Goal: Download file/media

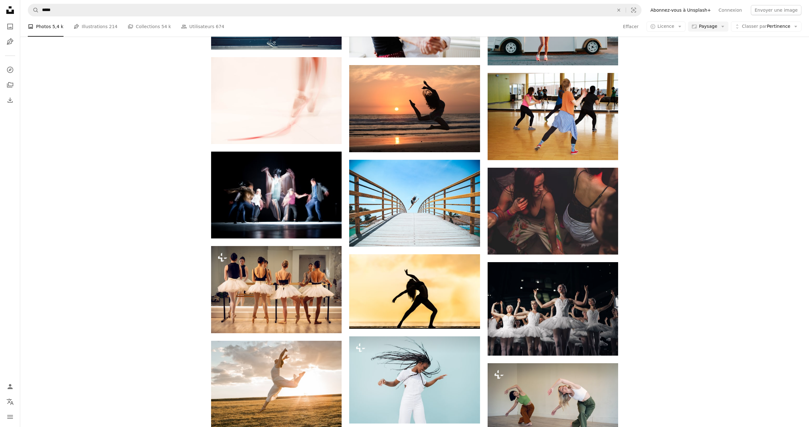
scroll to position [1362, 0]
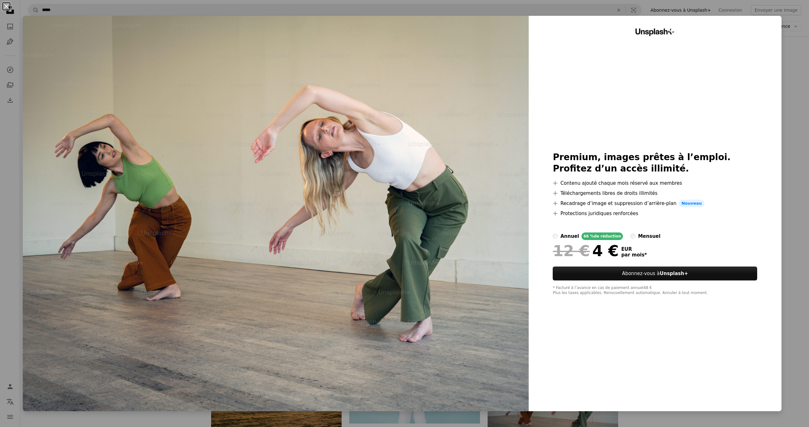
click at [4, 6] on button "An X shape" at bounding box center [7, 7] width 8 height 8
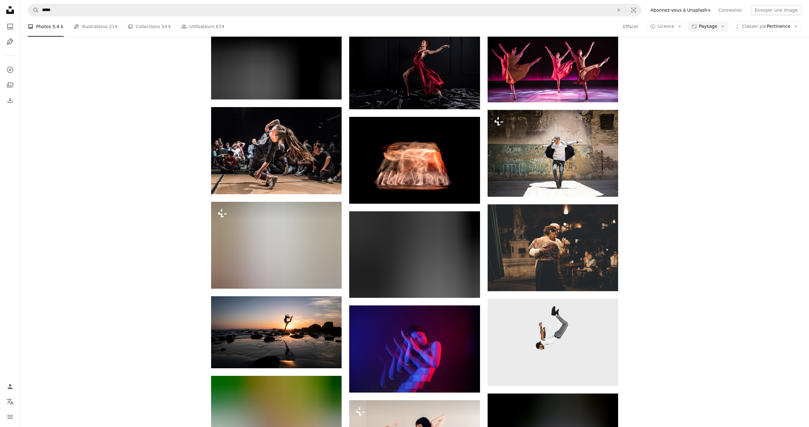
scroll to position [2898, 0]
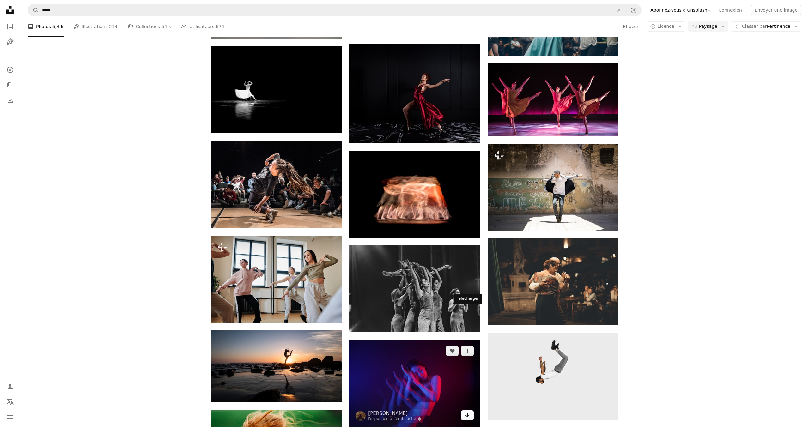
click at [470, 410] on link "Arrow pointing down" at bounding box center [467, 415] width 13 height 10
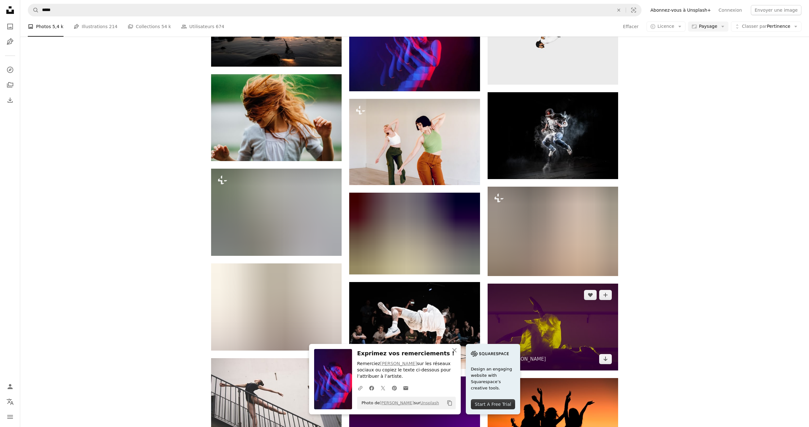
scroll to position [3320, 0]
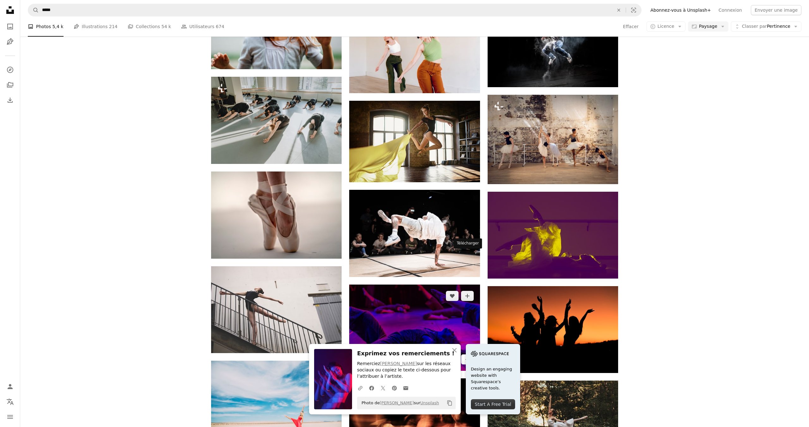
click at [470, 285] on div "A heart A plus sign Vadim Fomenok Arrow pointing down" at bounding box center [414, 328] width 130 height 87
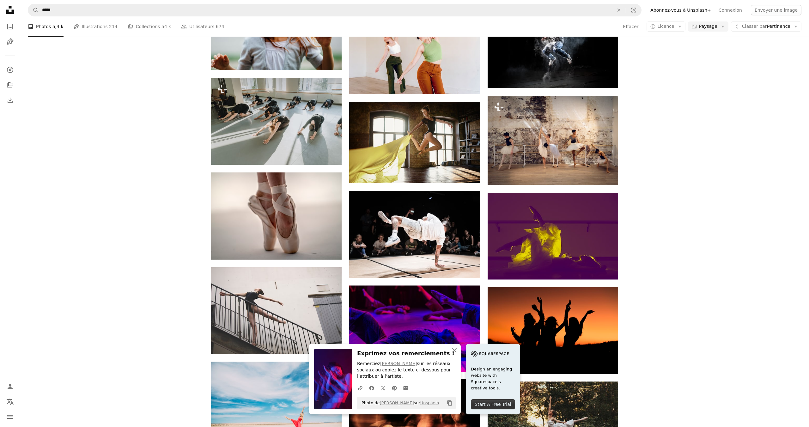
click at [456, 349] on icon "button" at bounding box center [454, 350] width 4 height 4
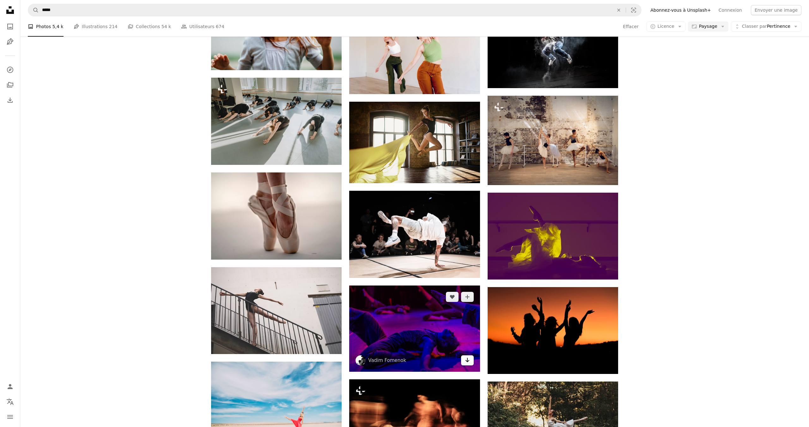
click at [468, 356] on icon "Arrow pointing down" at bounding box center [467, 360] width 5 height 8
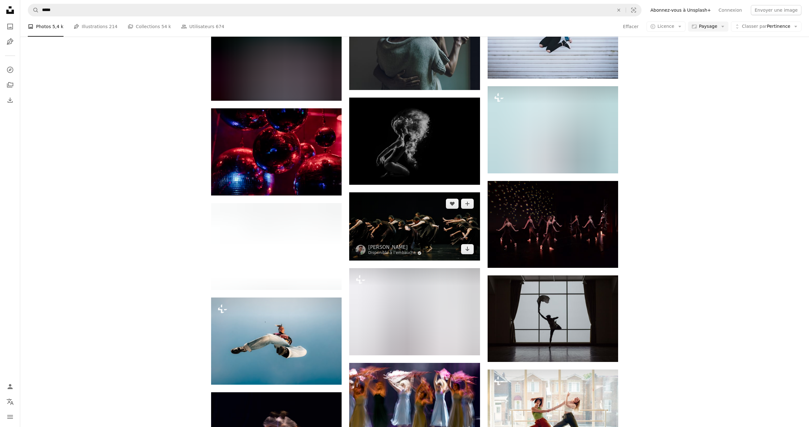
scroll to position [4080, 0]
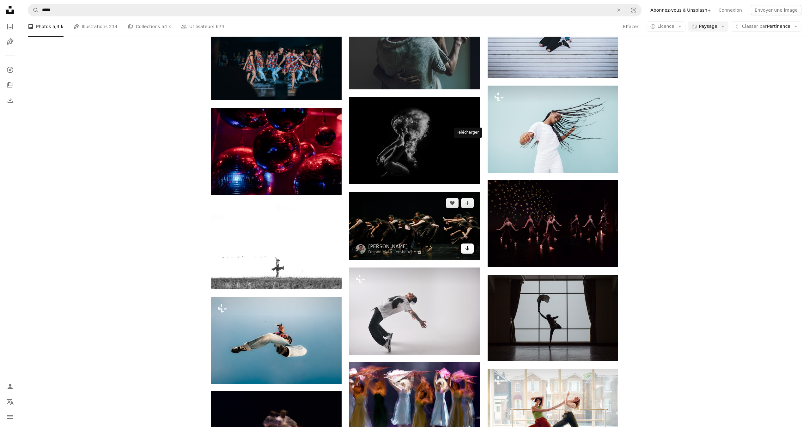
click at [467, 244] on link "Arrow pointing down" at bounding box center [467, 249] width 13 height 10
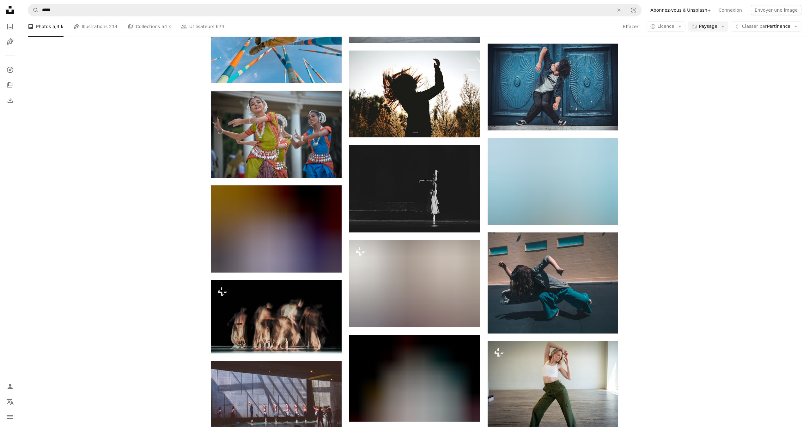
scroll to position [5249, 0]
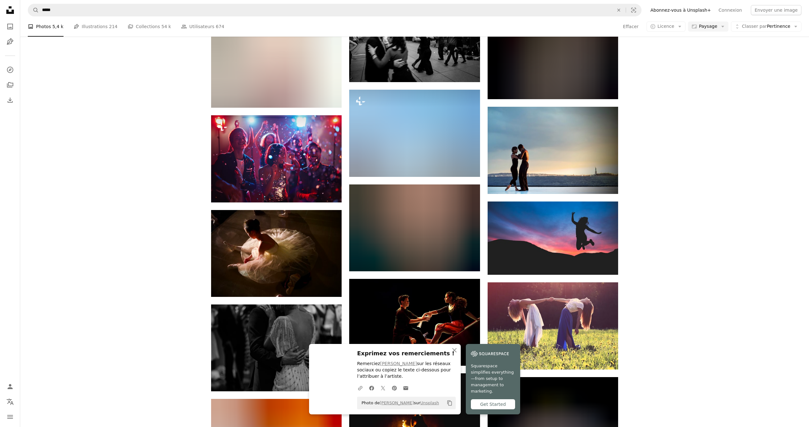
scroll to position [5778, 0]
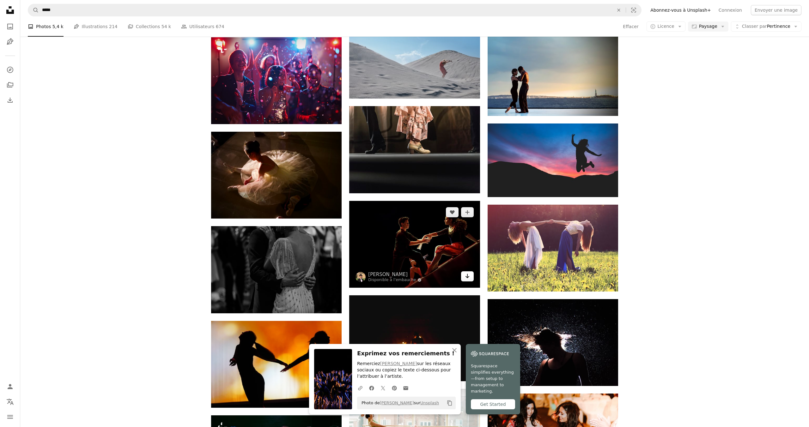
click at [467, 274] on icon "Télécharger" at bounding box center [467, 276] width 4 height 4
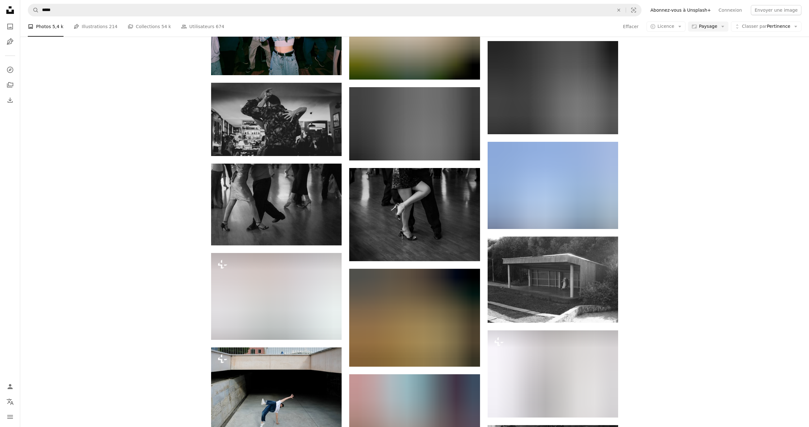
scroll to position [9680, 0]
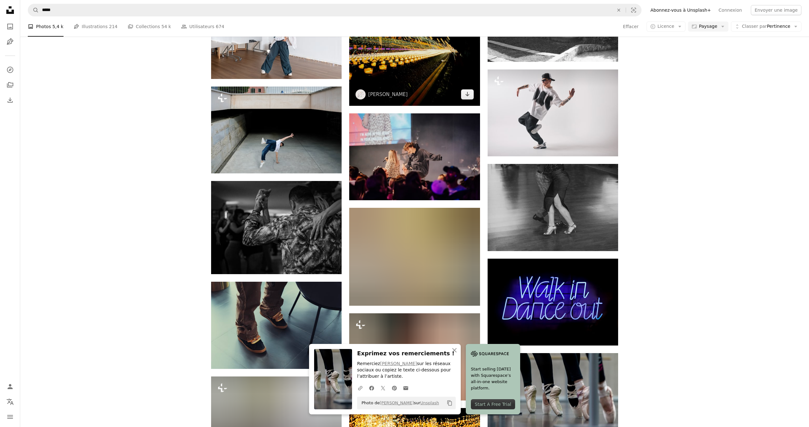
scroll to position [9945, 0]
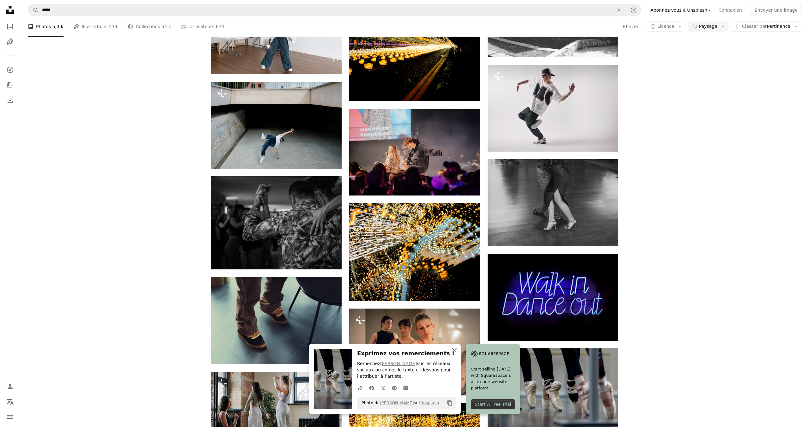
click at [458, 352] on icon "An X shape" at bounding box center [454, 351] width 8 height 8
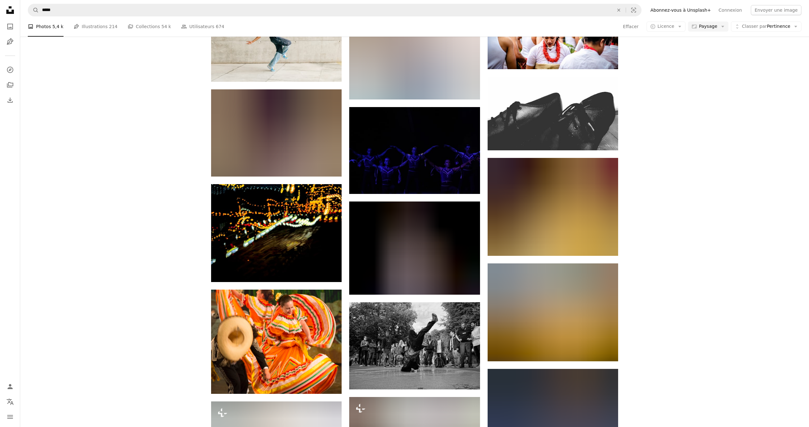
scroll to position [10798, 0]
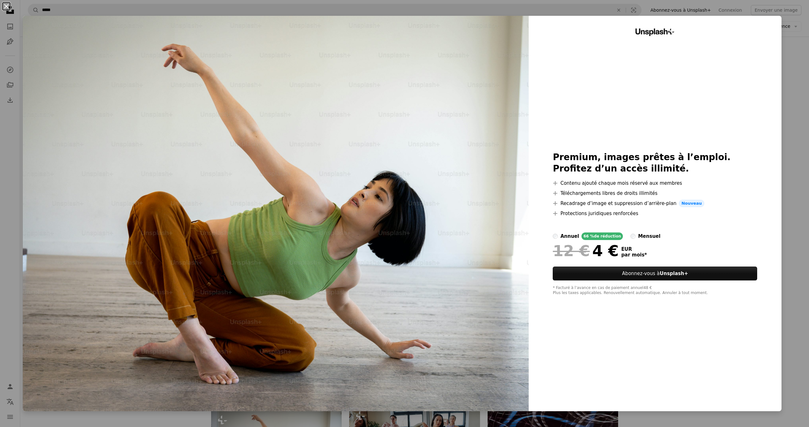
click at [7, 5] on button "An X shape" at bounding box center [7, 7] width 8 height 8
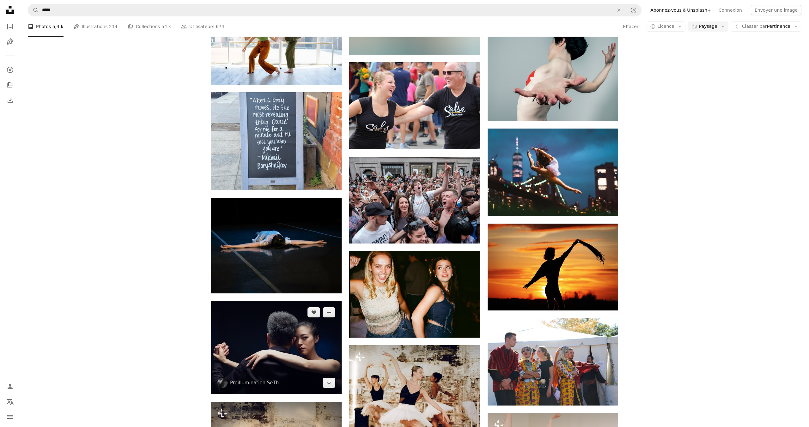
scroll to position [13205, 0]
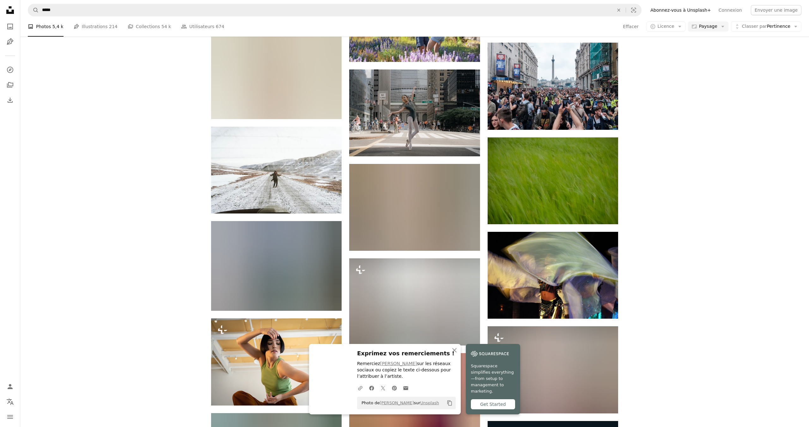
scroll to position [13670, 0]
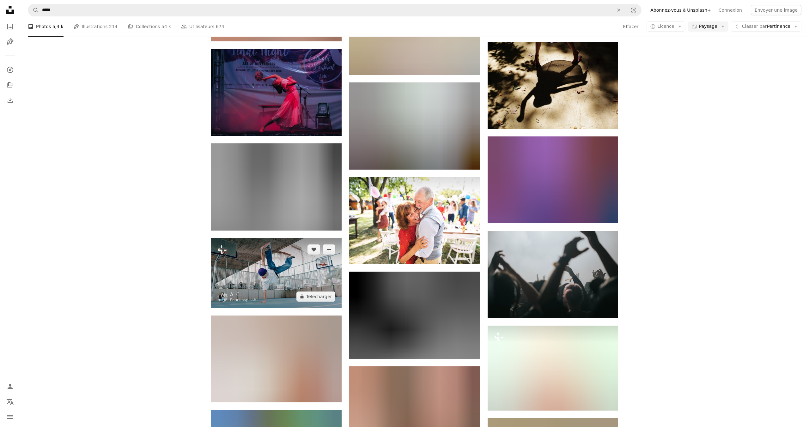
scroll to position [14746, 0]
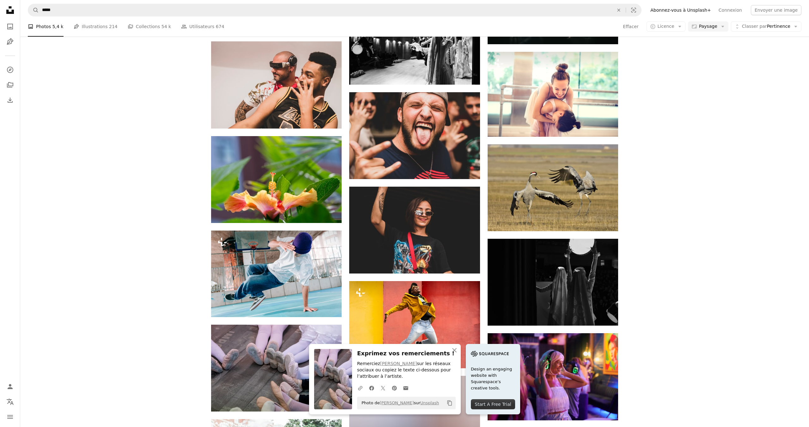
scroll to position [14878, 0]
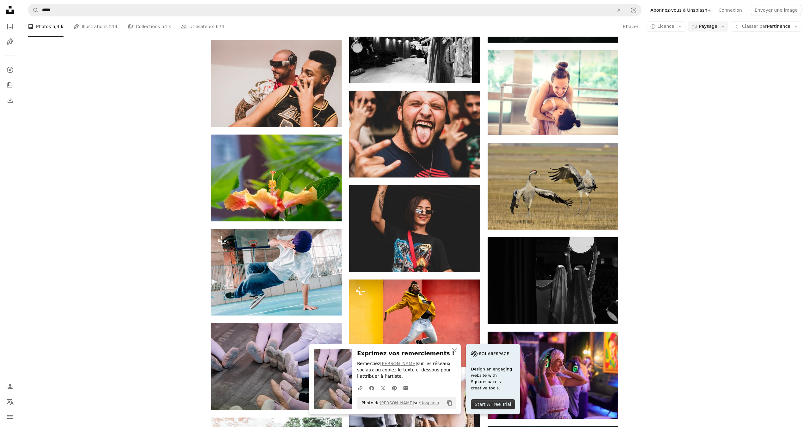
click at [458, 351] on icon "An X shape" at bounding box center [454, 351] width 8 height 8
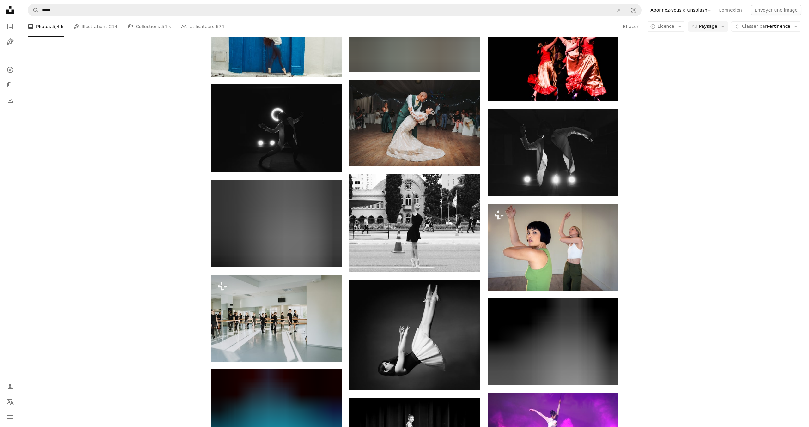
scroll to position [18692, 0]
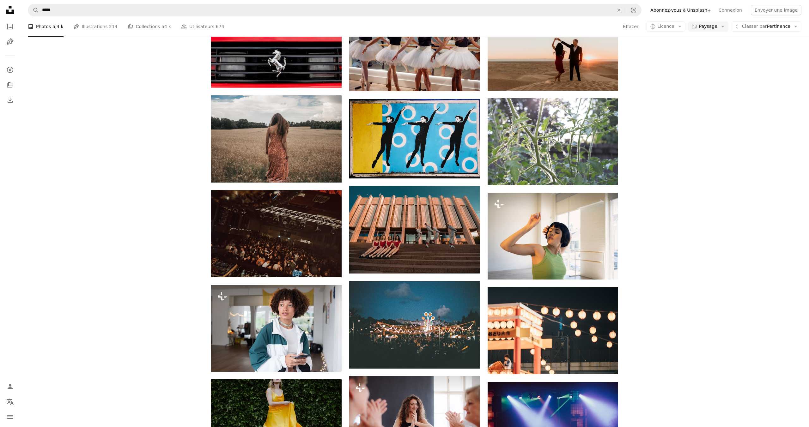
scroll to position [20601, 0]
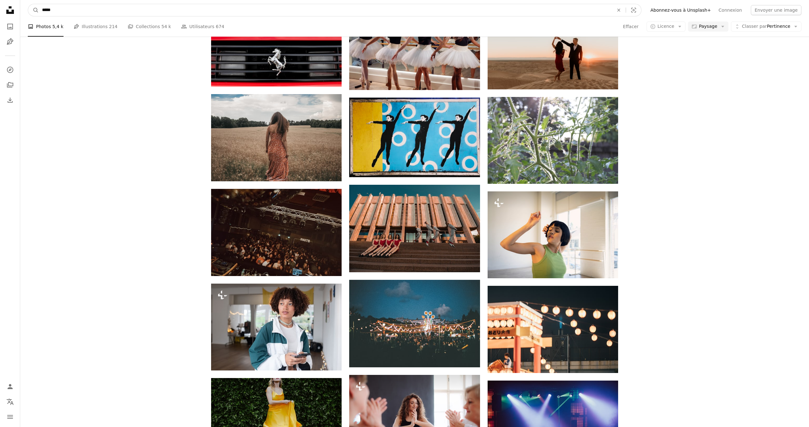
click at [61, 10] on input "*****" at bounding box center [325, 10] width 573 height 12
type input "**********"
click at [28, 4] on button "A magnifying glass" at bounding box center [33, 10] width 11 height 12
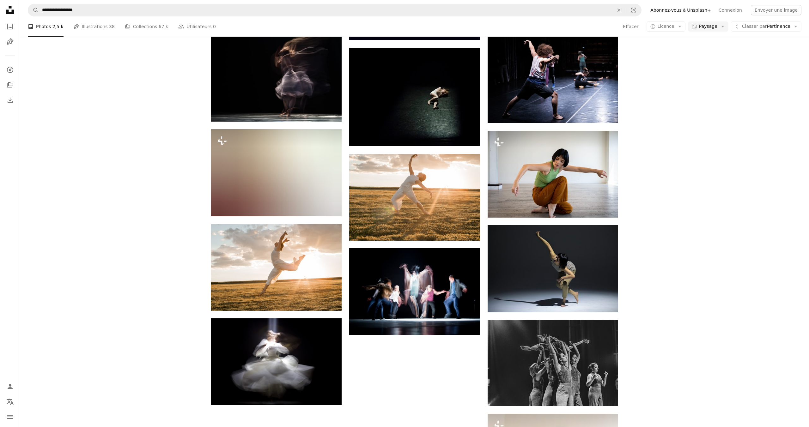
scroll to position [433, 0]
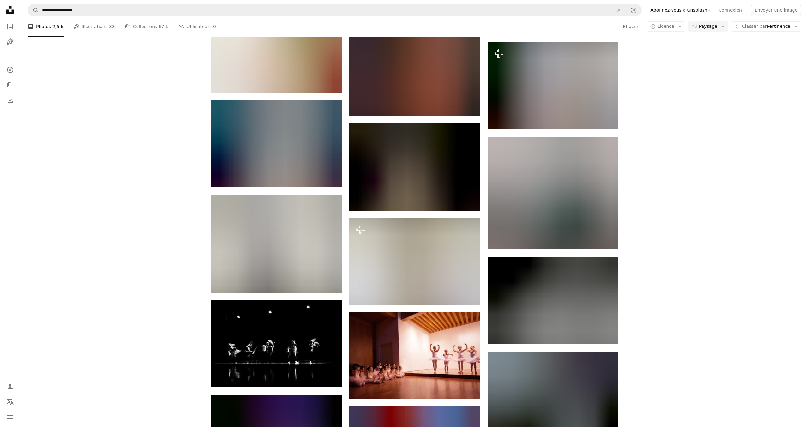
scroll to position [4088, 0]
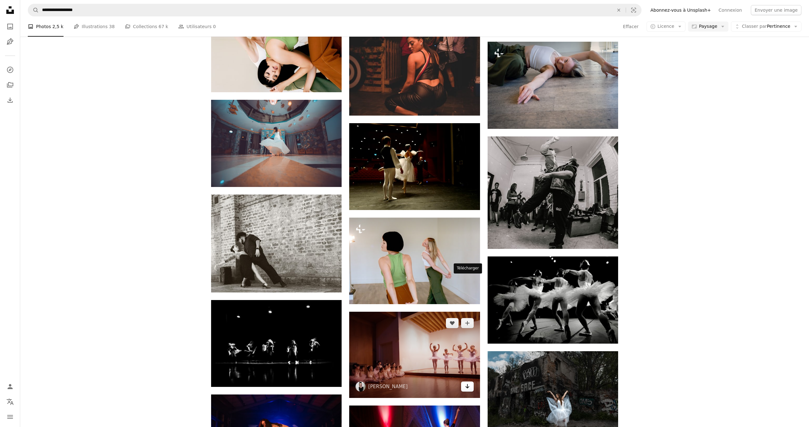
click at [467, 384] on icon "Télécharger" at bounding box center [467, 386] width 4 height 4
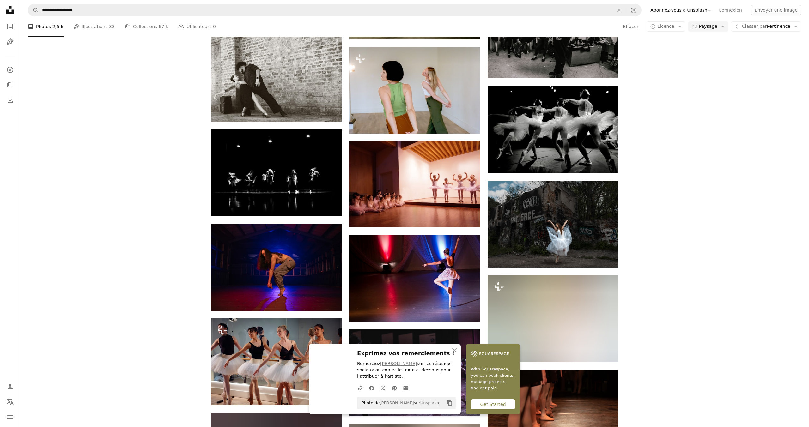
scroll to position [4262, 0]
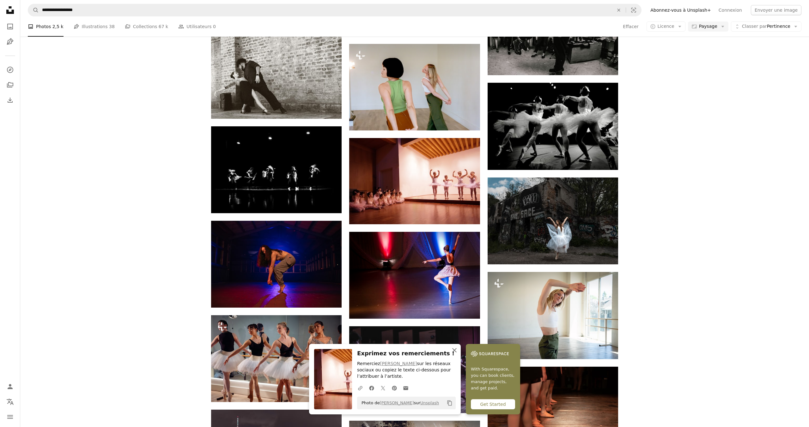
click at [456, 351] on icon "button" at bounding box center [454, 350] width 4 height 4
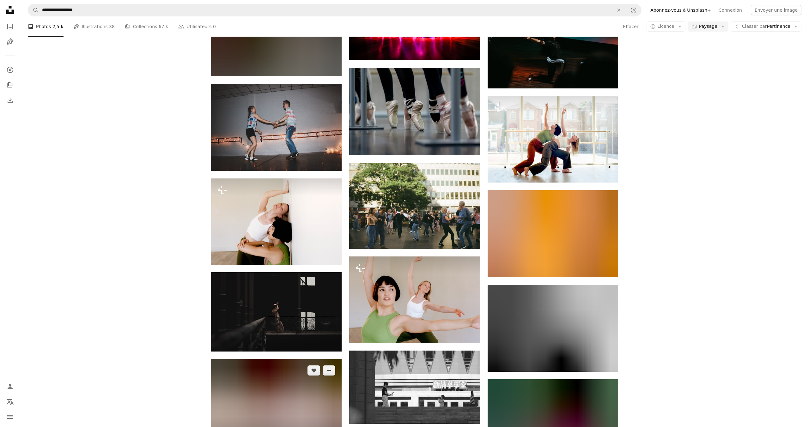
scroll to position [6682, 0]
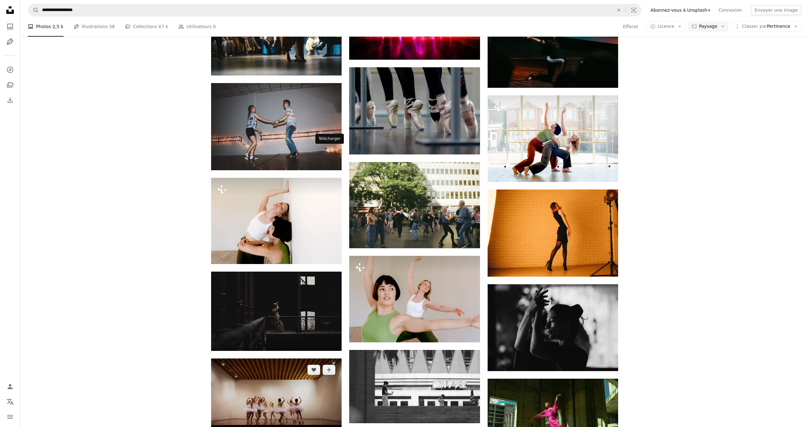
click at [327, 427] on icon "Arrow pointing down" at bounding box center [328, 434] width 5 height 8
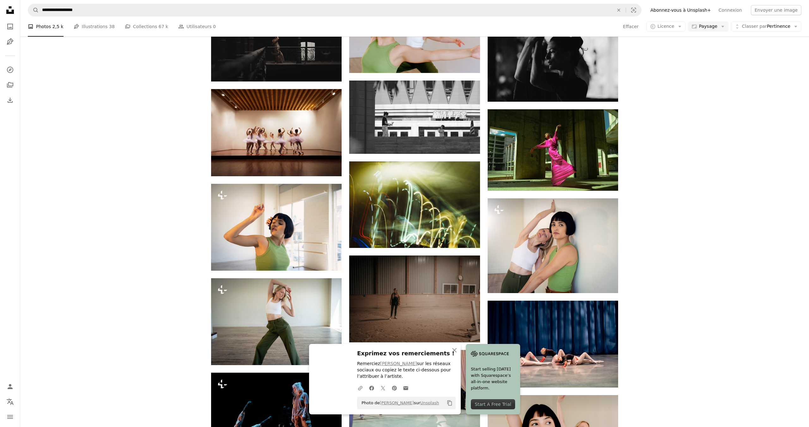
scroll to position [6953, 0]
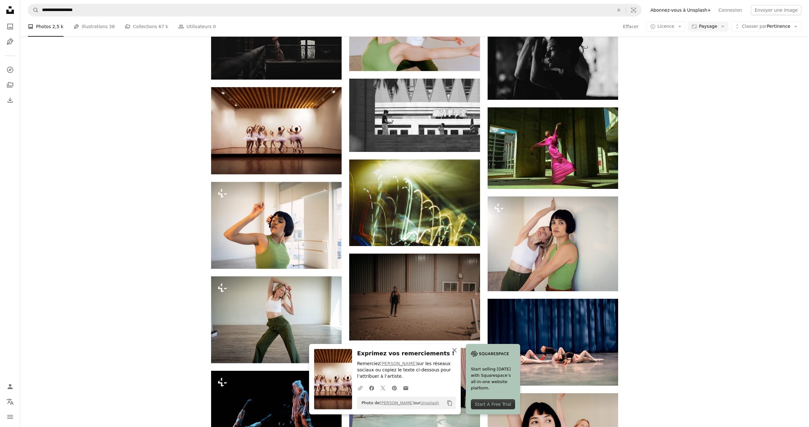
click at [456, 350] on icon "button" at bounding box center [454, 350] width 4 height 4
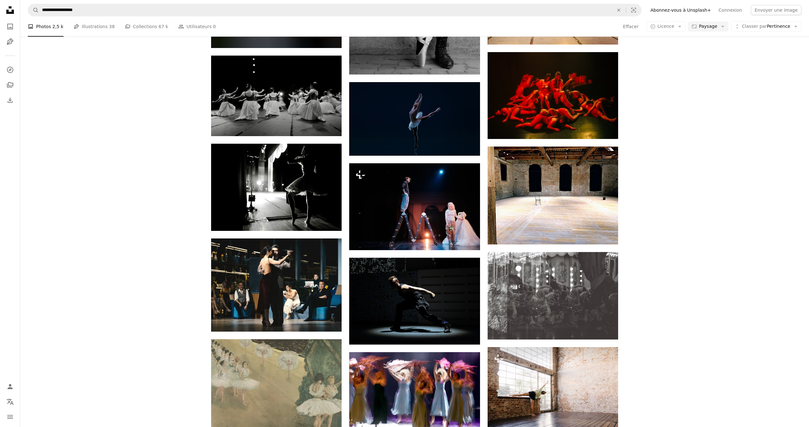
scroll to position [19469, 0]
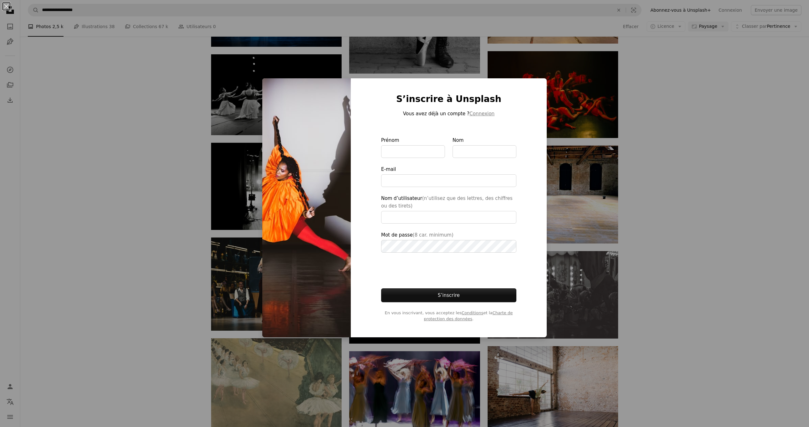
click at [163, 89] on div "An X shape S’inscrire à Unsplash Vous avez déjà un compte ? Connexion Prénom No…" at bounding box center [404, 213] width 809 height 427
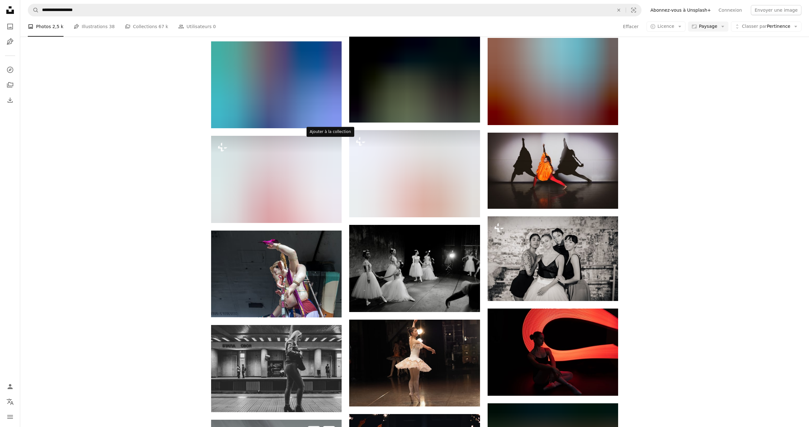
scroll to position [19872, 0]
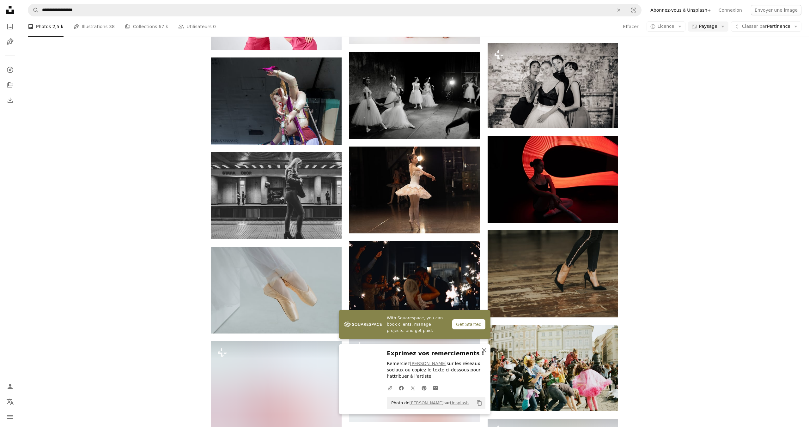
scroll to position [20048, 0]
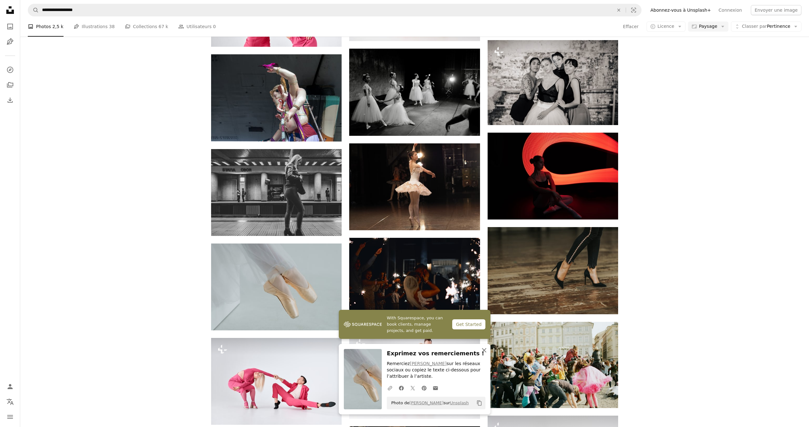
click at [485, 351] on icon "An X shape" at bounding box center [484, 351] width 8 height 8
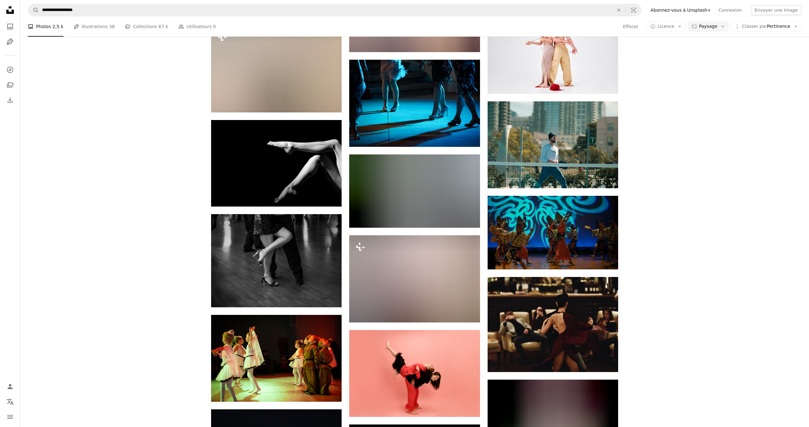
scroll to position [23015, 0]
